Goal: Information Seeking & Learning: Learn about a topic

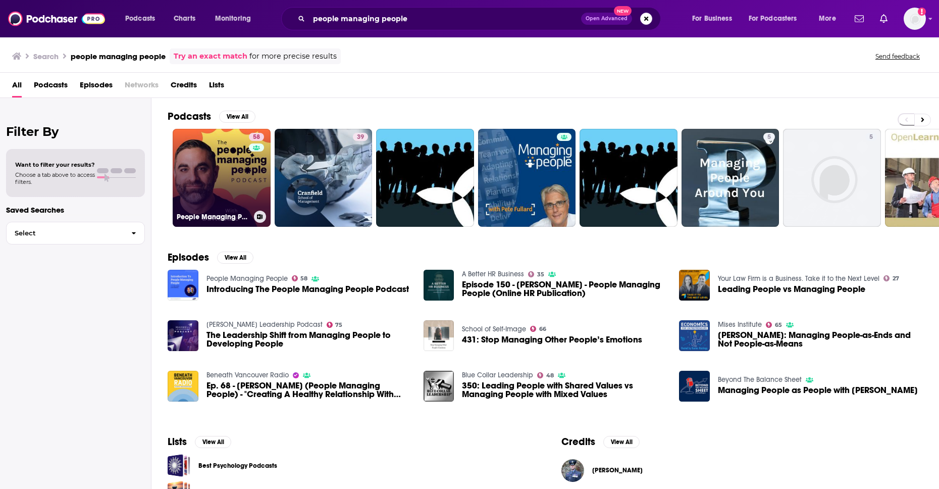
click at [212, 181] on link "58 People Managing People" at bounding box center [222, 178] width 98 height 98
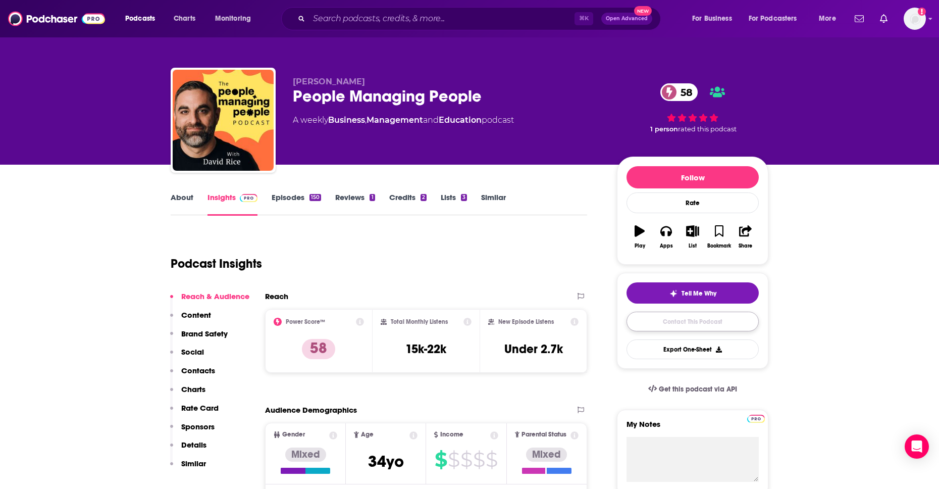
click at [733, 320] on link "Contact This Podcast" at bounding box center [692, 321] width 132 height 20
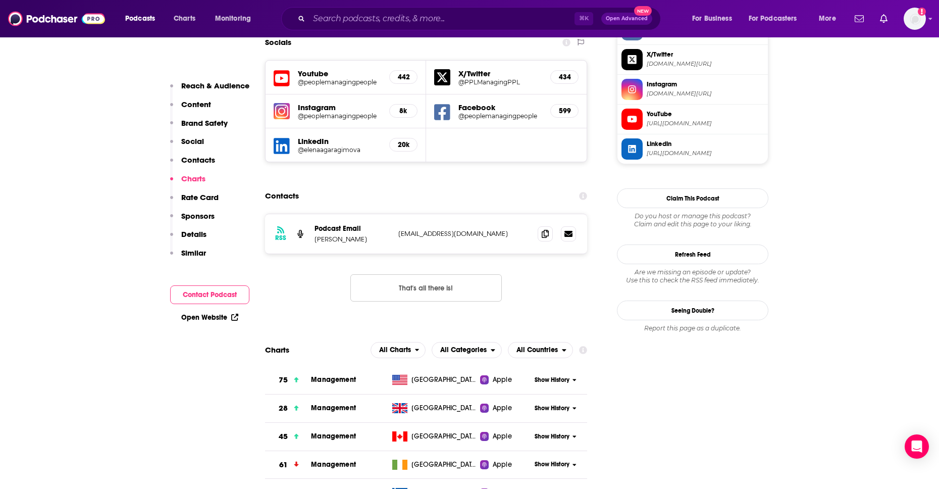
scroll to position [915, 0]
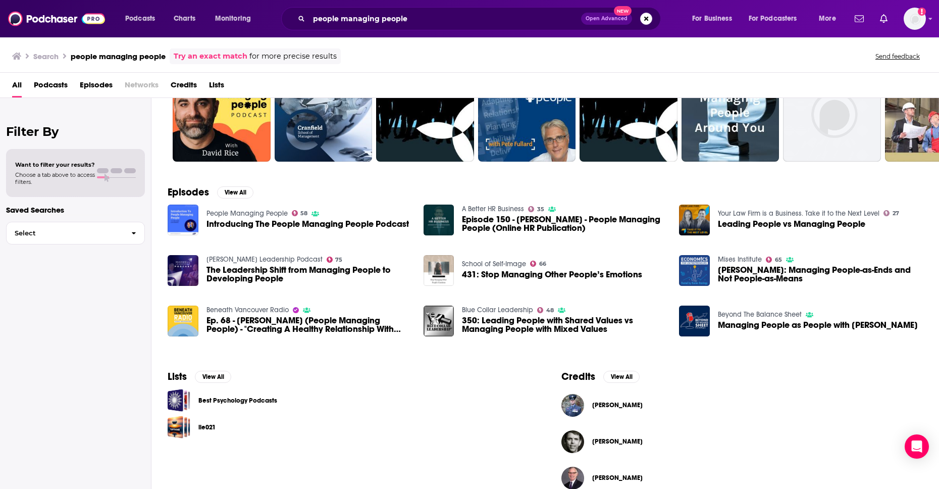
scroll to position [68, 0]
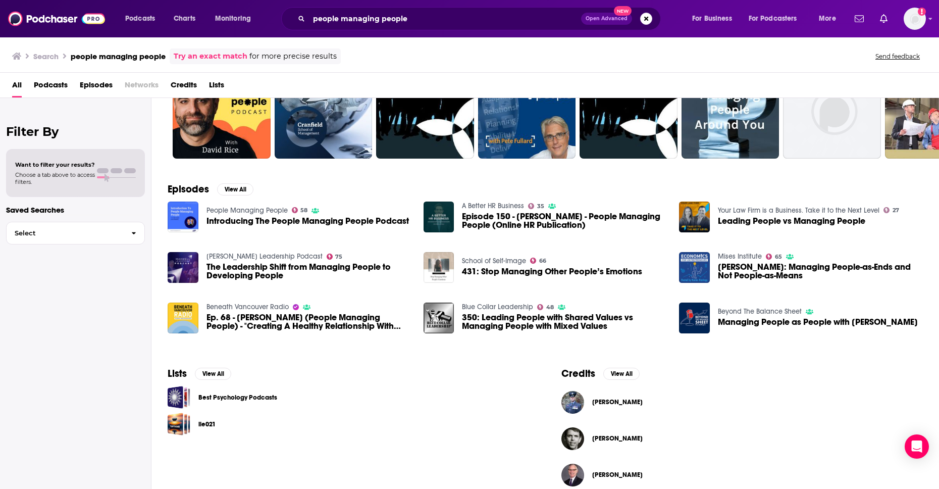
click at [271, 273] on span "The Leadership Shift from Managing People to Developing People" at bounding box center [308, 271] width 205 height 17
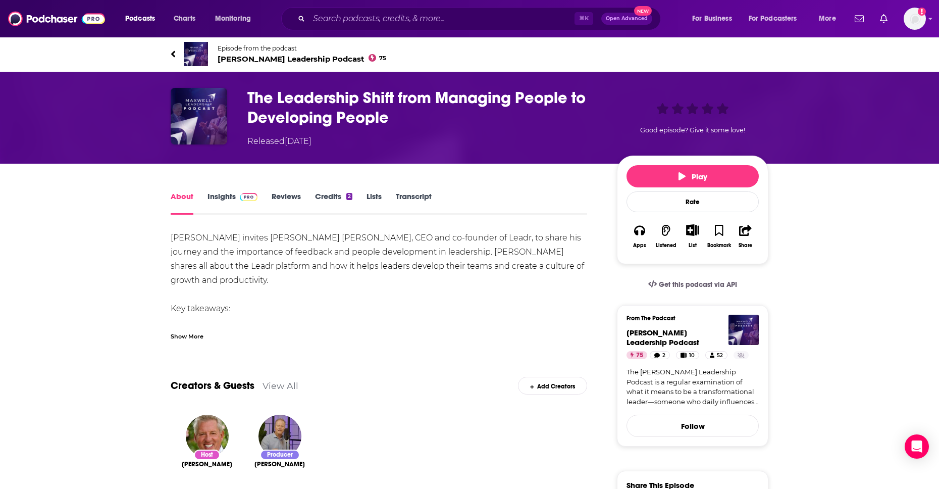
click at [250, 58] on span "[PERSON_NAME] Leadership Podcast 75" at bounding box center [302, 59] width 169 height 10
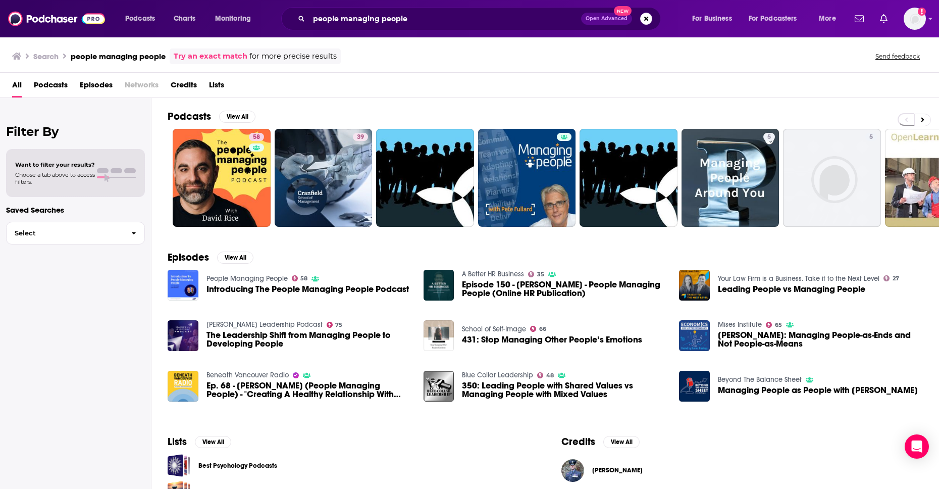
click at [546, 282] on span "Episode 150 - [PERSON_NAME] - People Managing People (Online HR Publication)" at bounding box center [564, 288] width 205 height 17
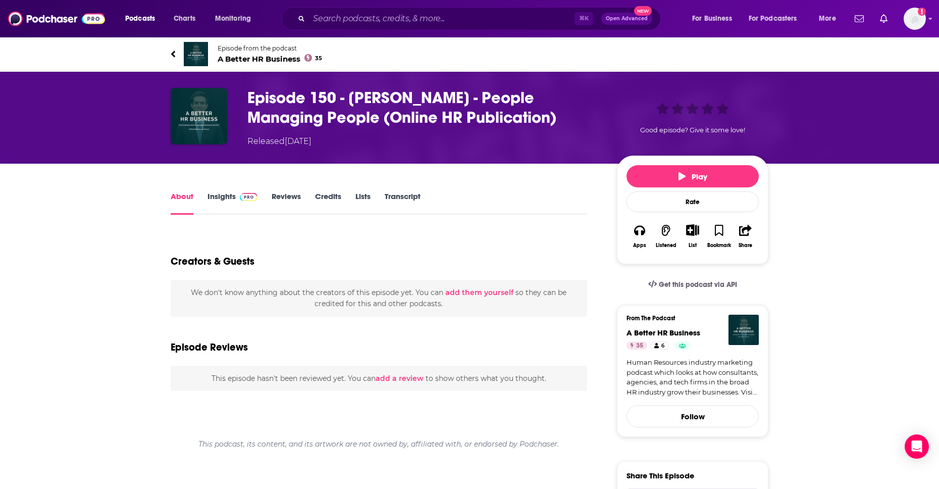
click at [260, 61] on span "A Better HR Business 35" at bounding box center [270, 59] width 104 height 10
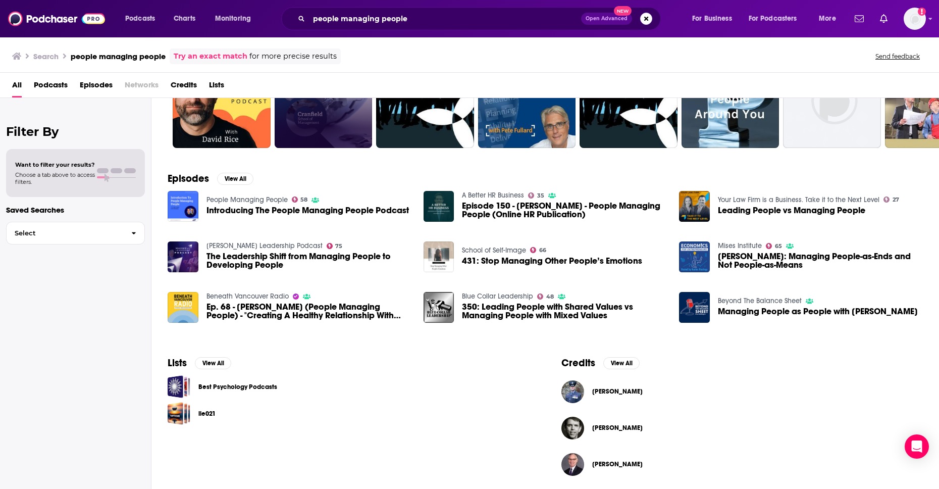
scroll to position [82, 0]
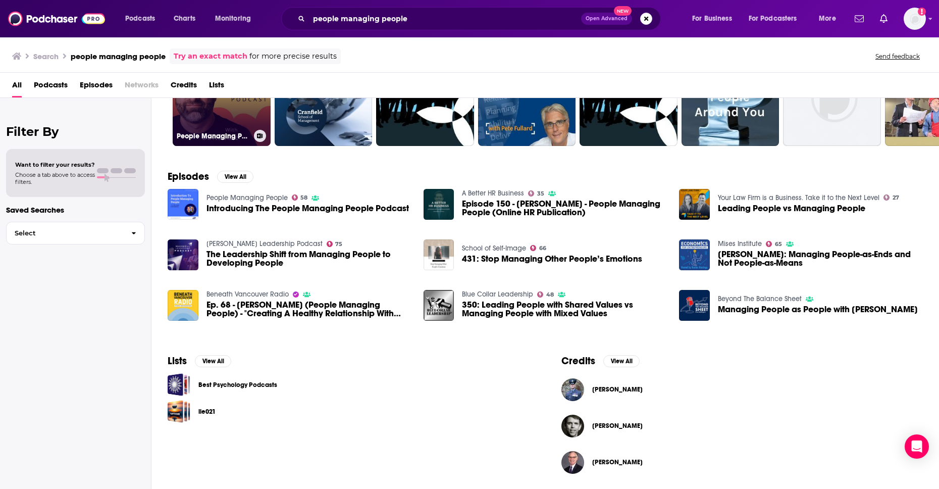
click at [238, 115] on link "58 People Managing People" at bounding box center [222, 97] width 98 height 98
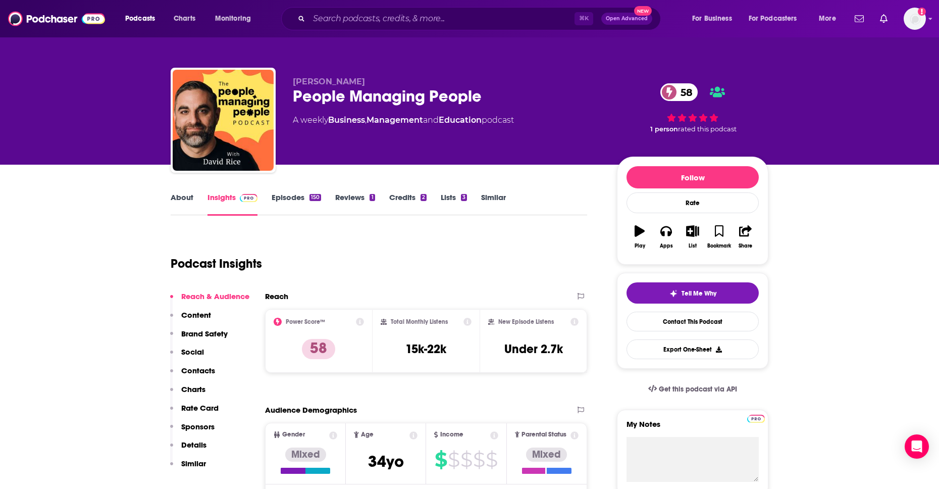
click at [482, 198] on link "Similar" at bounding box center [493, 203] width 25 height 23
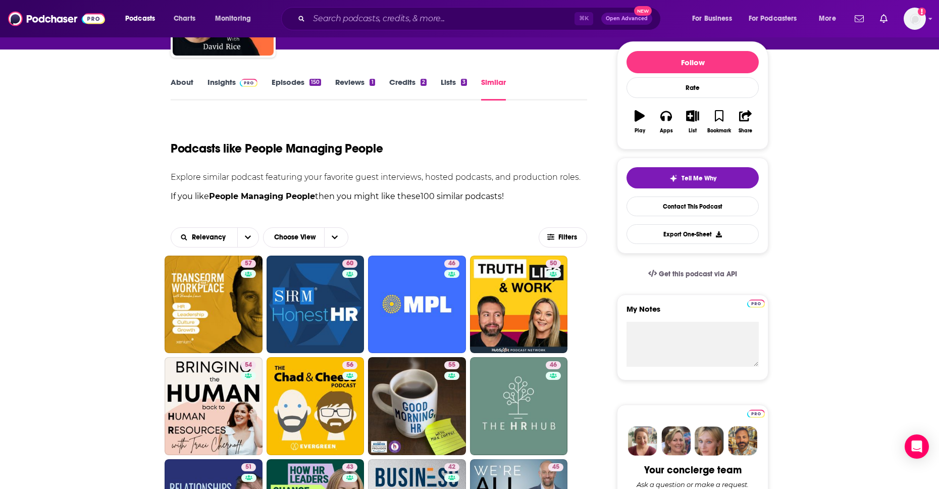
scroll to position [144, 0]
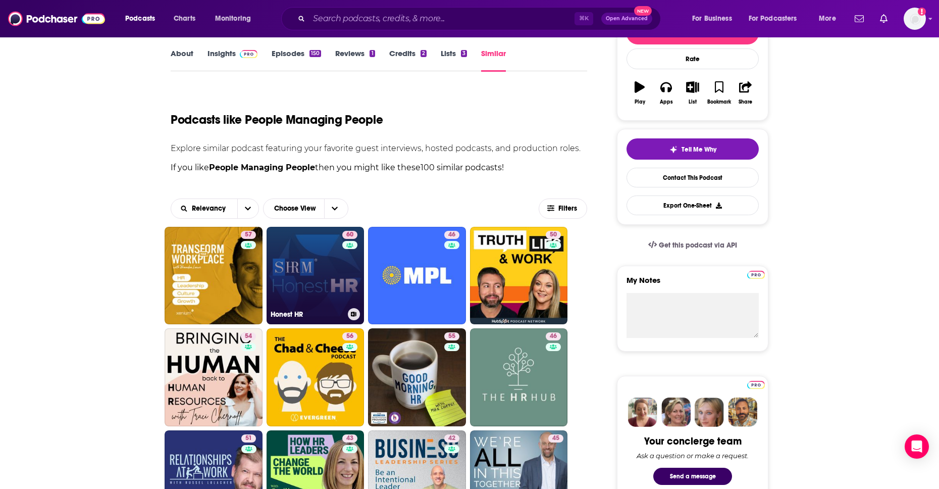
click at [305, 269] on link "60 Honest HR" at bounding box center [316, 276] width 98 height 98
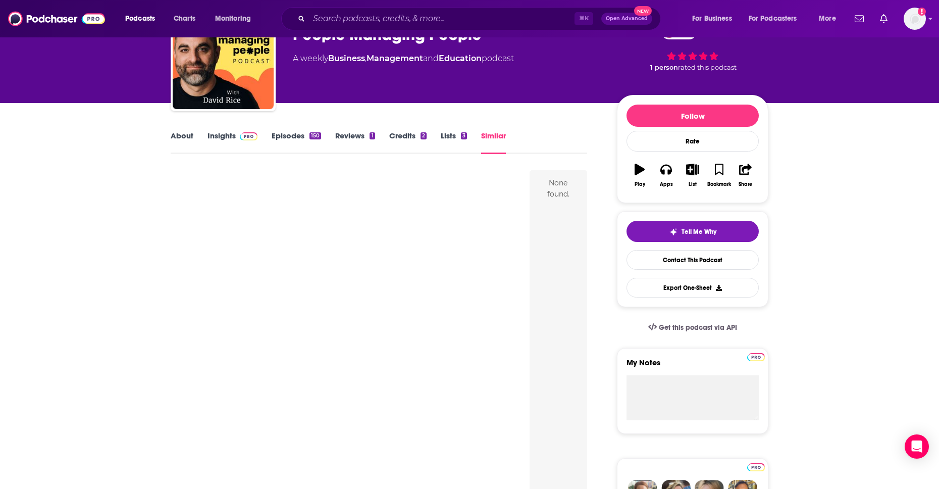
scroll to position [64, 0]
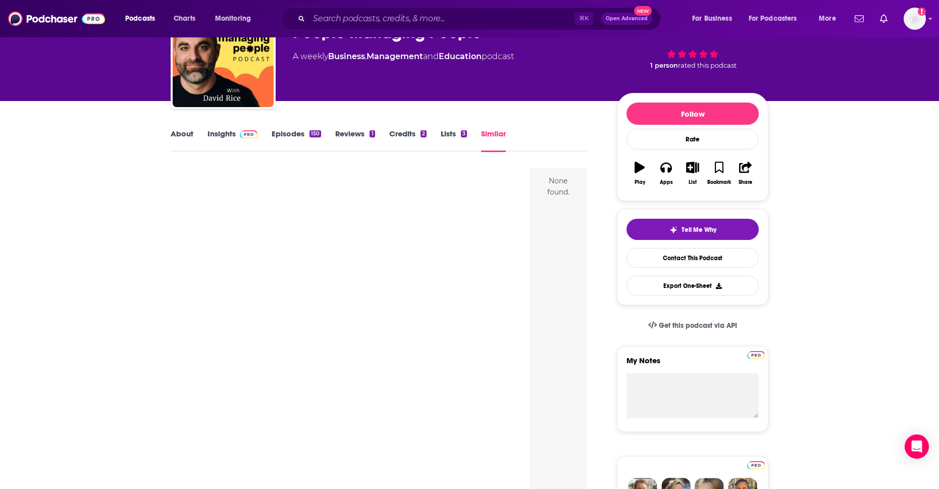
click at [442, 137] on link "Lists 3" at bounding box center [454, 140] width 26 height 23
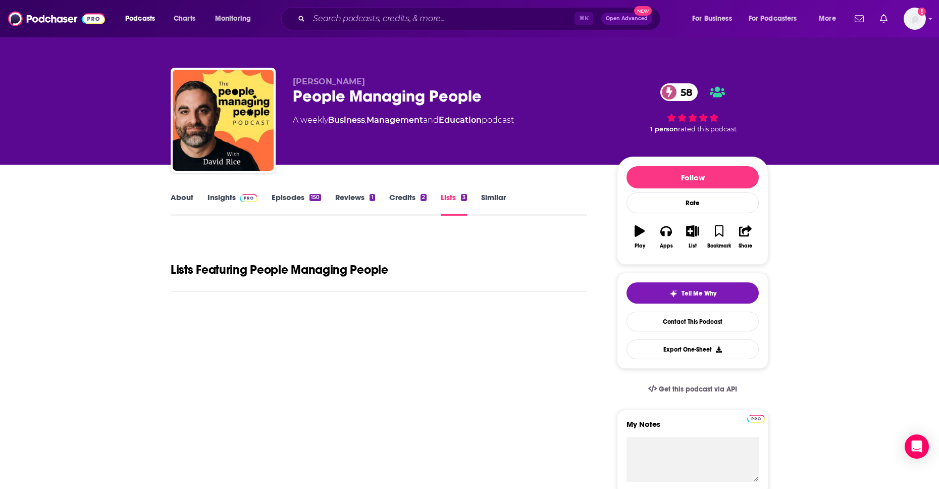
click at [491, 198] on link "Similar" at bounding box center [493, 203] width 25 height 23
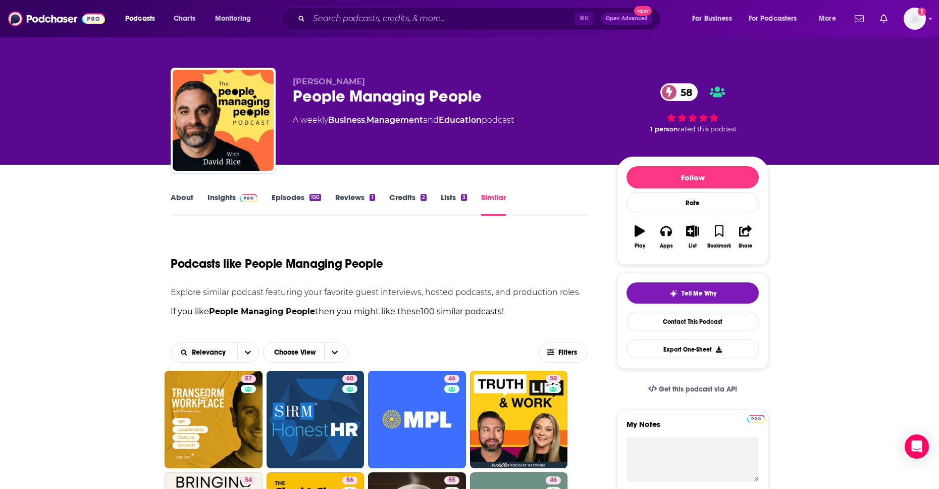
click at [319, 29] on div "Podcasts Charts Monitoring ⌘ K Open Advanced New For Business For Podcasters Mo…" at bounding box center [469, 18] width 939 height 37
click at [320, 16] on input "Search podcasts, credits, & more..." at bounding box center [442, 19] width 266 height 16
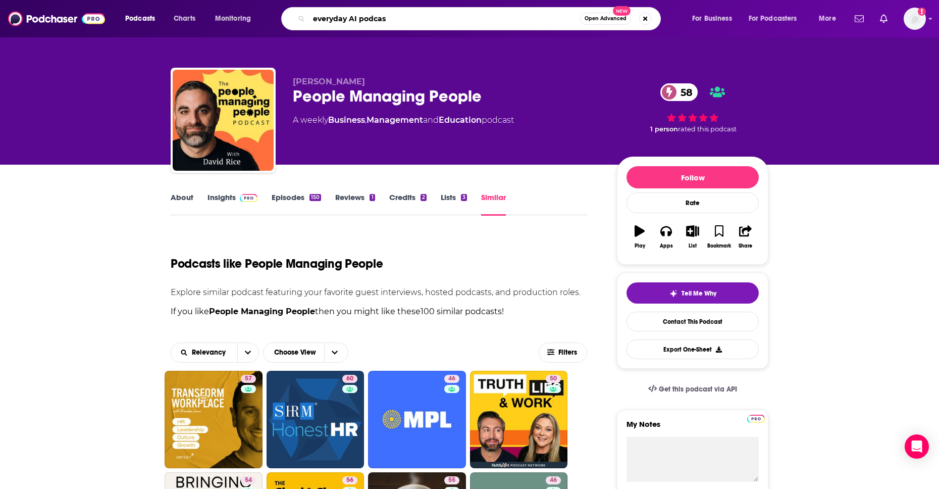
type input "everyday AI podcast"
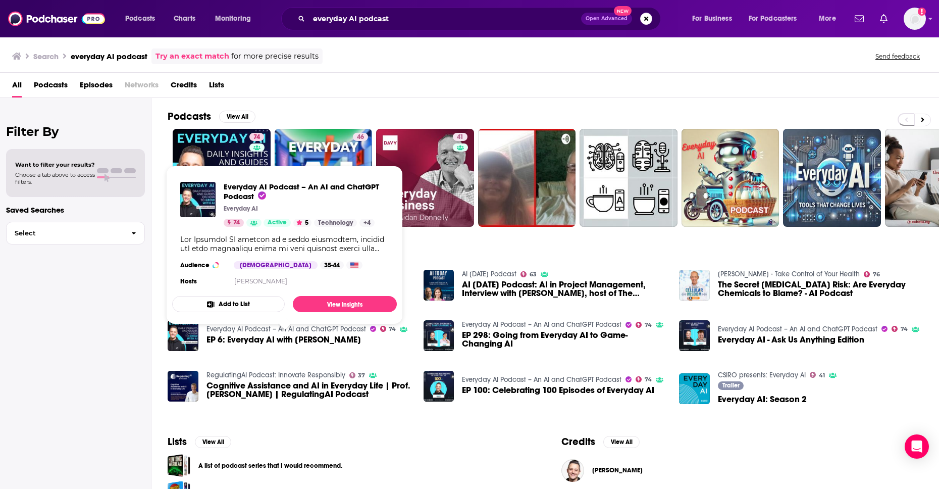
click at [203, 124] on div "Podcasts View All" at bounding box center [553, 119] width 771 height 19
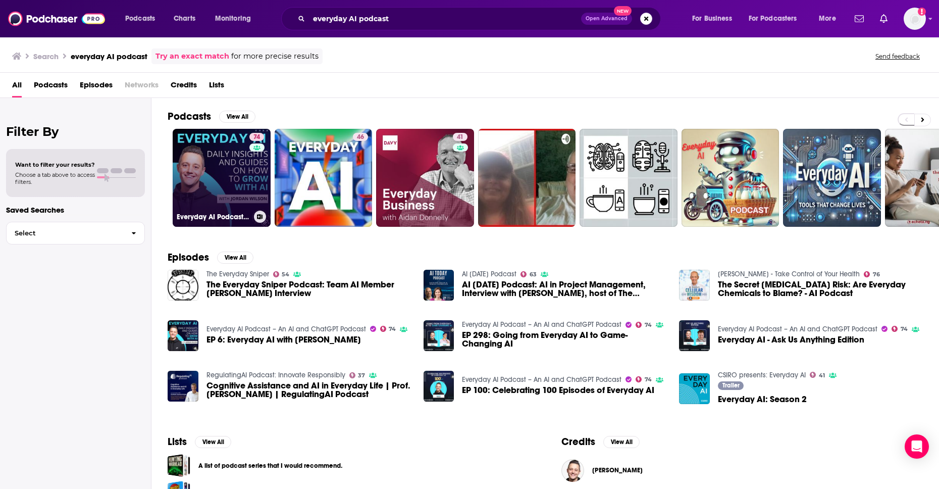
click at [205, 143] on link "74 Everyday AI Podcast – An AI and ChatGPT Podcast" at bounding box center [222, 178] width 98 height 98
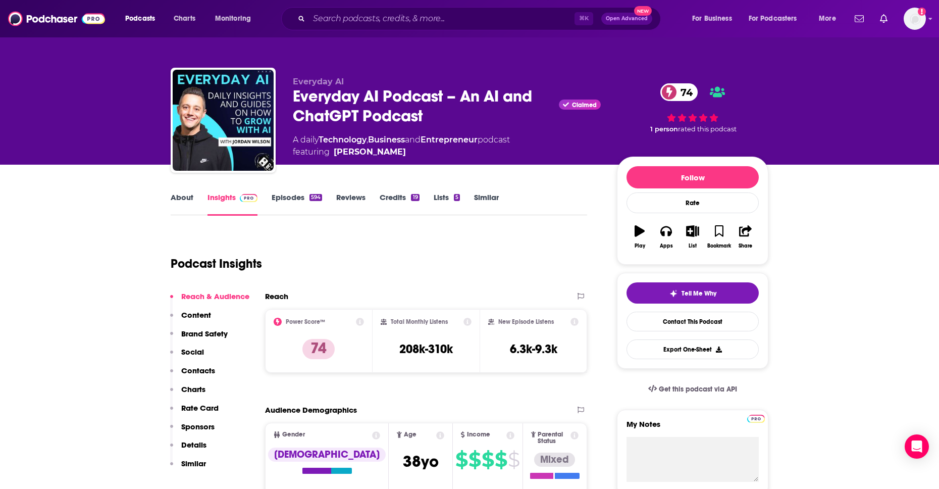
click at [468, 191] on div "About Insights Episodes 594 Reviews Credits 19 Lists 5 Similar" at bounding box center [379, 203] width 416 height 25
click at [471, 195] on div "Lists 5" at bounding box center [454, 203] width 40 height 23
click at [481, 198] on link "Similar" at bounding box center [486, 203] width 25 height 23
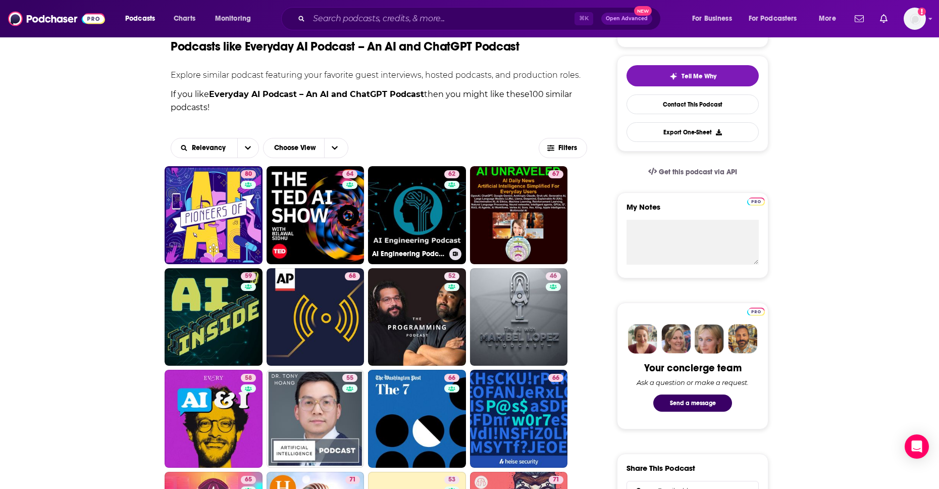
scroll to position [219, 0]
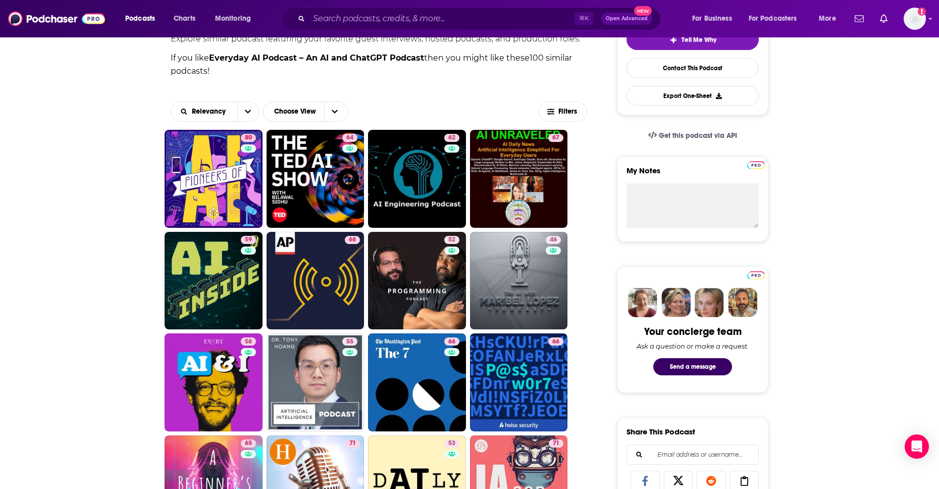
scroll to position [254, 0]
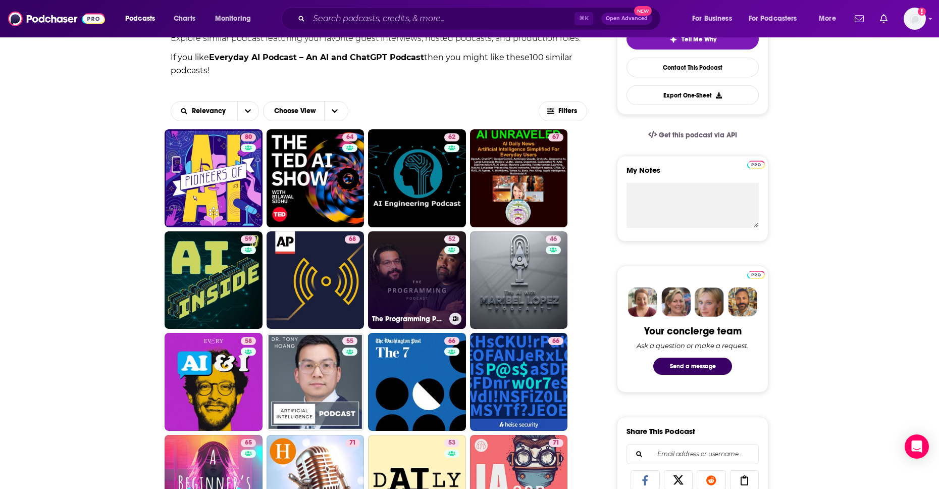
click at [386, 282] on link "52 The Programming Podcast" at bounding box center [417, 280] width 98 height 98
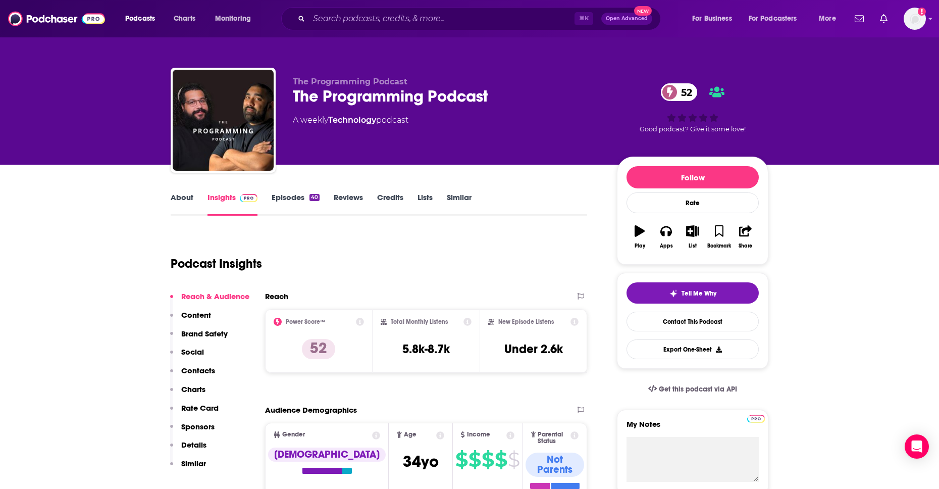
click at [188, 199] on link "About" at bounding box center [182, 203] width 23 height 23
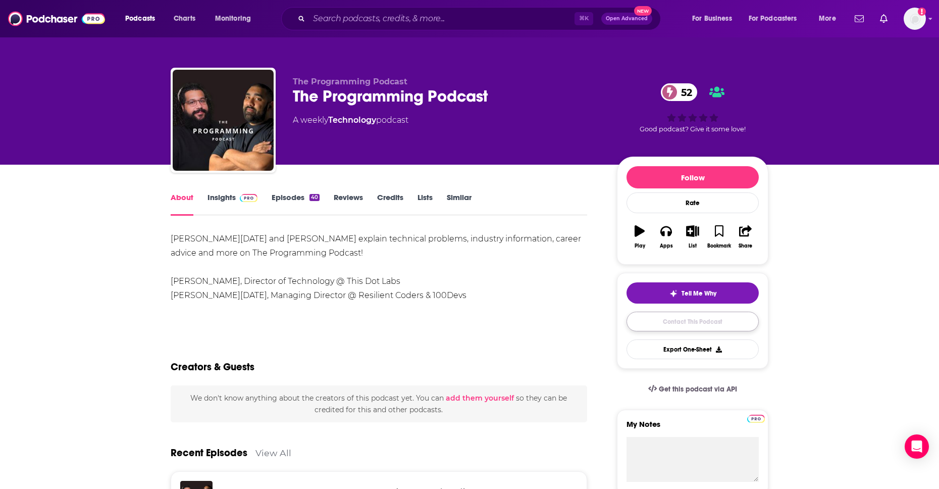
click at [683, 323] on link "Contact This Podcast" at bounding box center [692, 321] width 132 height 20
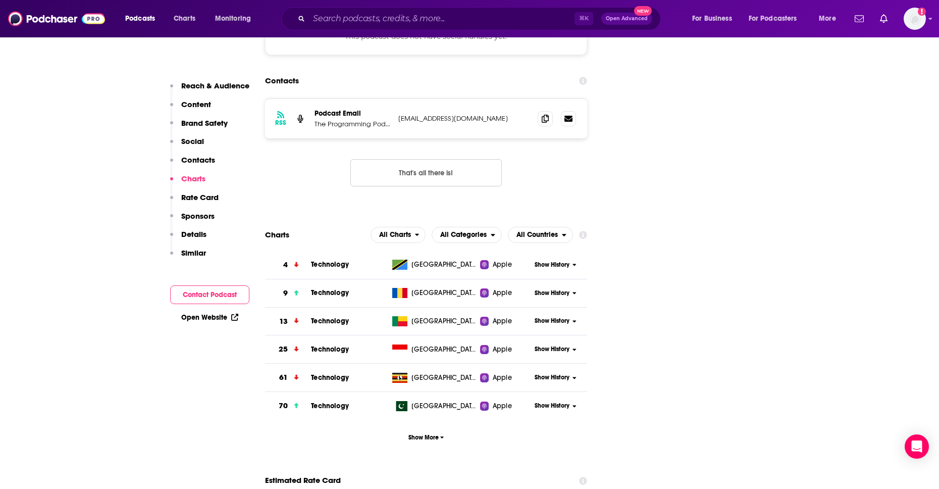
scroll to position [1018, 0]
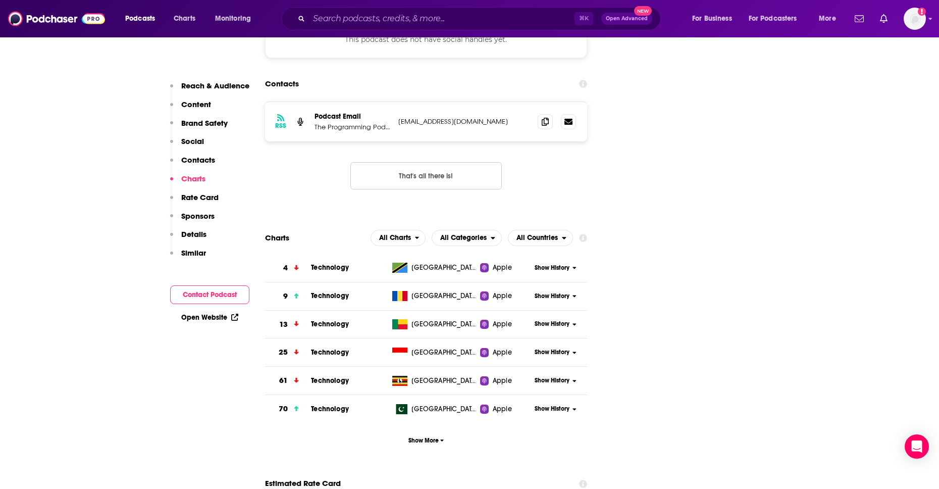
click at [486, 102] on div "RSS Podcast Email The Programming Podcast [EMAIL_ADDRESS][DOMAIN_NAME] [EMAIL_A…" at bounding box center [426, 121] width 322 height 39
click at [359, 123] on p "The Programming Podcast" at bounding box center [353, 127] width 76 height 9
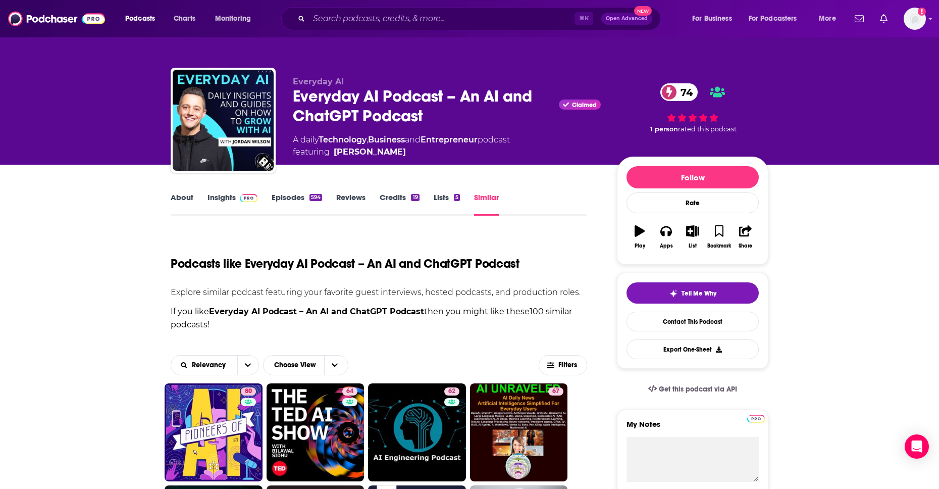
click at [374, 295] on p "Explore similar podcast featuring your favorite guest interviews, hosted podcas…" at bounding box center [379, 292] width 416 height 10
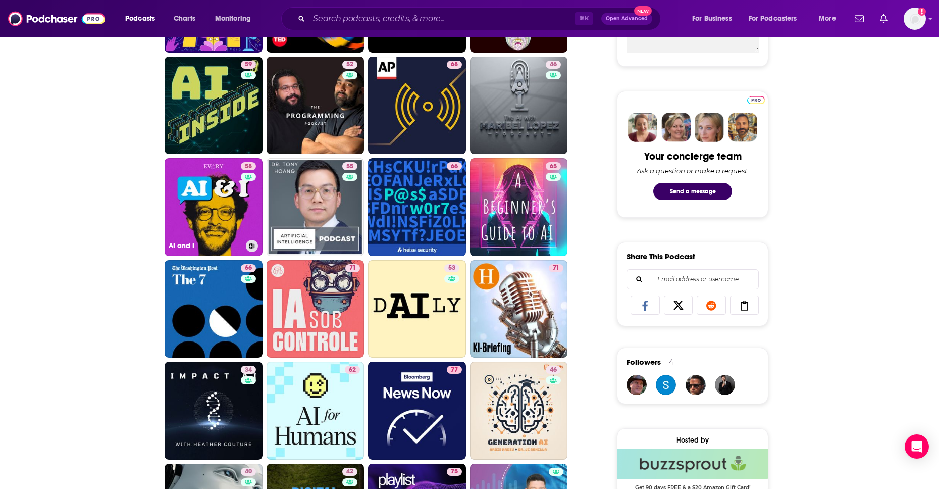
scroll to position [427, 0]
